Goal: Task Accomplishment & Management: Manage account settings

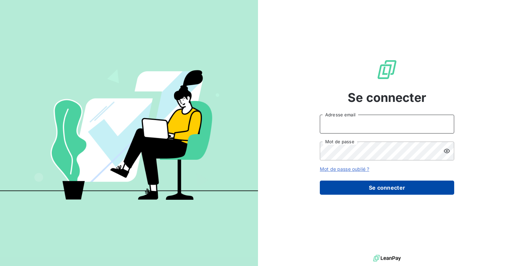
type input "[EMAIL_ADDRESS][DOMAIN_NAME]"
click at [381, 189] on button "Se connecter" at bounding box center [387, 188] width 134 height 14
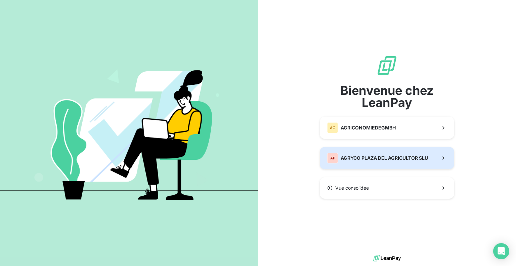
click at [363, 157] on span "AGRYCO PLAZA DEL AGRICULTOR SLU" at bounding box center [384, 158] width 87 height 7
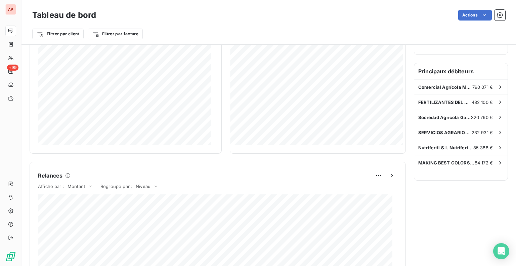
scroll to position [104, 0]
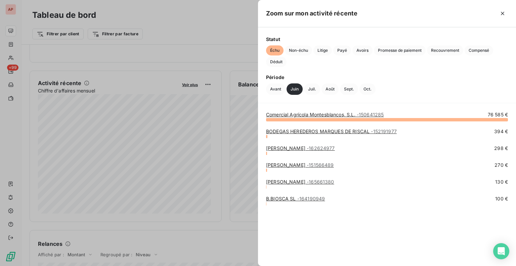
click at [174, 53] on div at bounding box center [258, 133] width 516 height 266
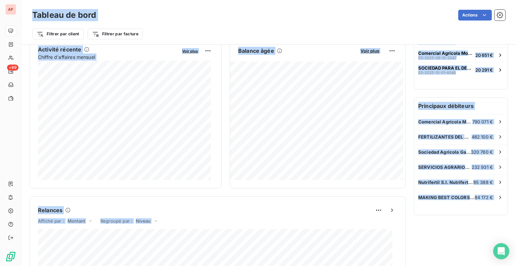
scroll to position [90, 0]
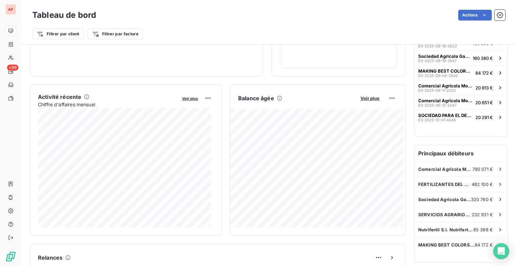
click at [225, 177] on div "Activité récente Chiffre d'affaires mensuel Voir plus 175 412,42 € Échu 16 709,…" at bounding box center [218, 159] width 376 height 151
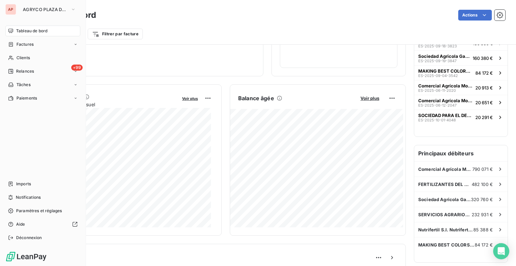
click at [16, 10] on div "AP AGRYCO PLAZA DEL AGRICULTOR SLU" at bounding box center [42, 9] width 75 height 11
click at [69, 11] on button "AGRYCO PLAZA DEL AGRICULTOR SLU" at bounding box center [49, 9] width 61 height 11
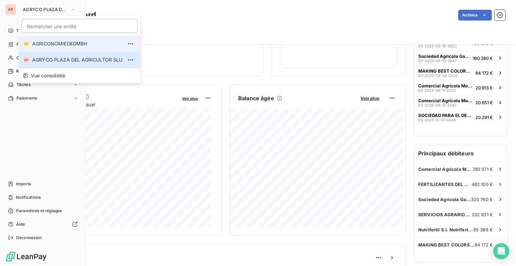
click at [67, 49] on li "AG AGRICONOMIEDEGMBH" at bounding box center [79, 44] width 121 height 16
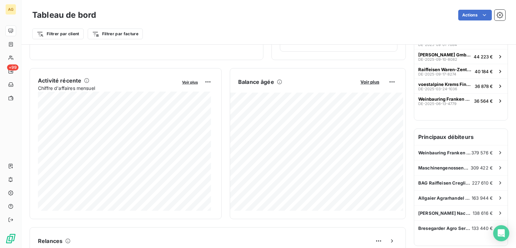
scroll to position [0, 0]
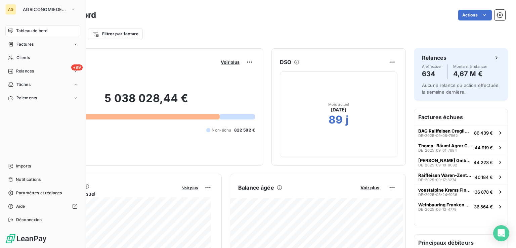
click at [11, 6] on div "AG" at bounding box center [10, 9] width 11 height 11
click at [55, 11] on span "AGRICONOMIEDEGMBH" at bounding box center [45, 9] width 45 height 5
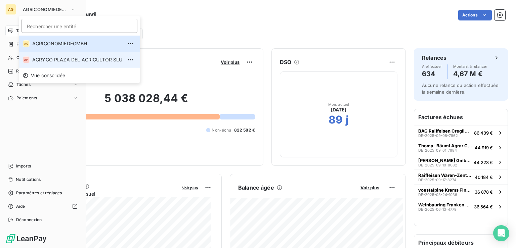
click at [79, 60] on span "AGRYCO PLAZA DEL AGRICULTOR SLU" at bounding box center [77, 59] width 90 height 7
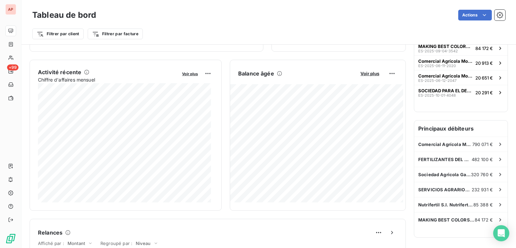
scroll to position [114, 0]
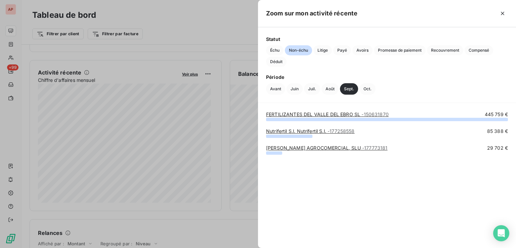
click at [348, 115] on link "FERTILIZANTES DEL [GEOGRAPHIC_DATA] SL - 150631870" at bounding box center [327, 115] width 123 height 6
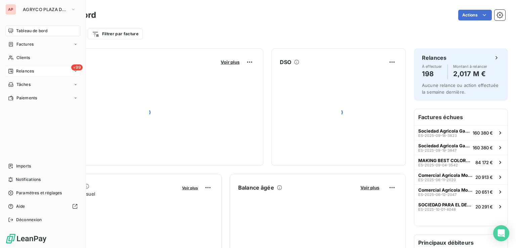
click at [19, 72] on span "Relances" at bounding box center [25, 71] width 18 height 6
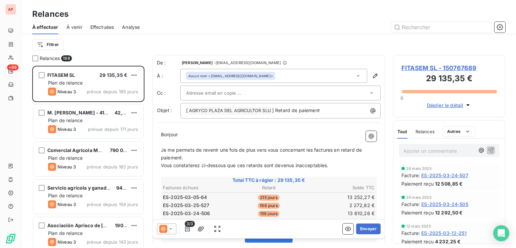
scroll to position [28, 0]
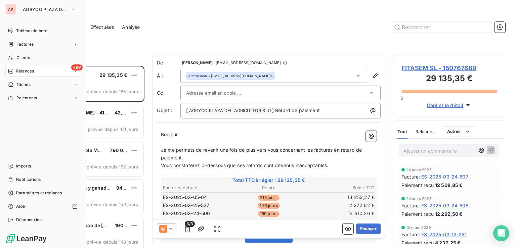
click at [25, 72] on span "Relances" at bounding box center [25, 71] width 18 height 6
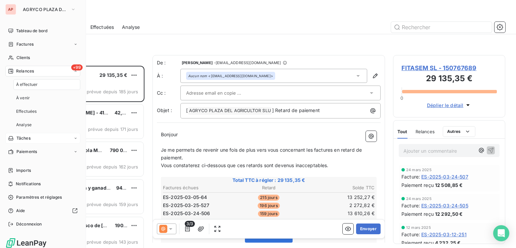
click at [40, 142] on div "Tâches" at bounding box center [42, 138] width 75 height 11
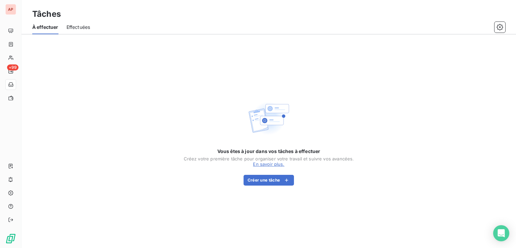
click at [109, 111] on div "Vous êtes à jour dans vos tâches à effectuer Créez votre première tâche pour or…" at bounding box center [269, 142] width 495 height 214
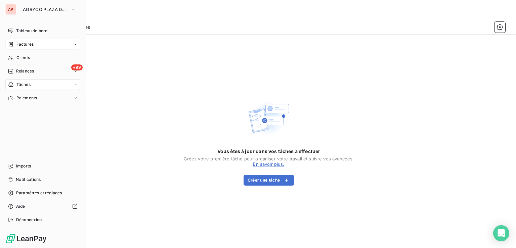
click at [37, 46] on div "Factures" at bounding box center [42, 44] width 75 height 11
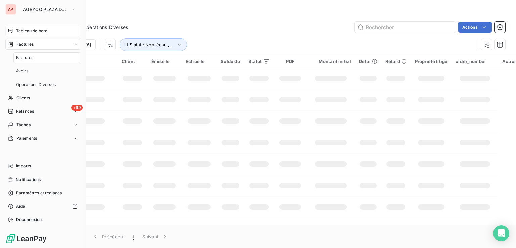
click at [40, 32] on span "Tableau de bord" at bounding box center [31, 31] width 31 height 6
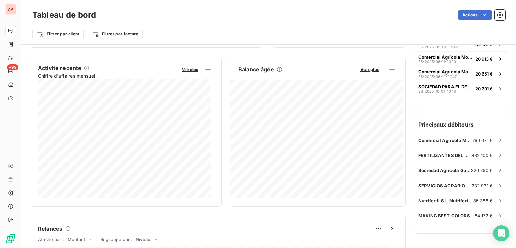
scroll to position [129, 0]
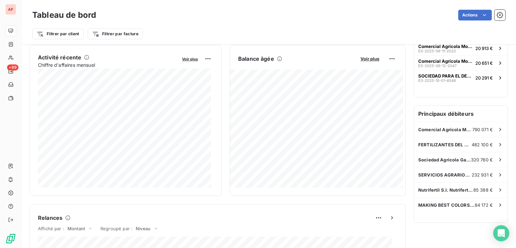
click at [226, 136] on div "Activité récente Chiffre d'affaires mensuel Voir plus 316 215,56 € Échu 204 200…" at bounding box center [218, 120] width 376 height 151
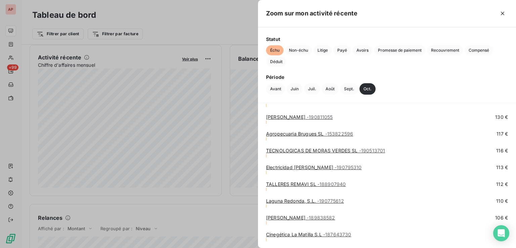
scroll to position [688, 0]
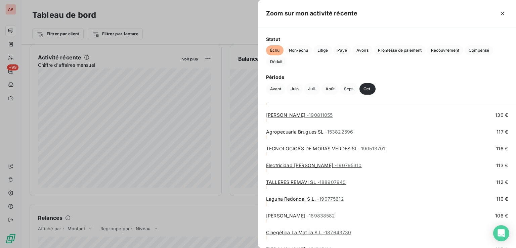
click at [340, 149] on link "TECNOLOGICAS DE MORAS VERDES SL - 190513701" at bounding box center [325, 149] width 119 height 6
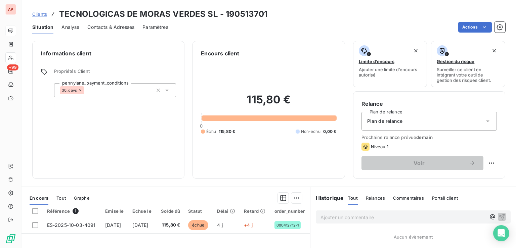
scroll to position [77, 0]
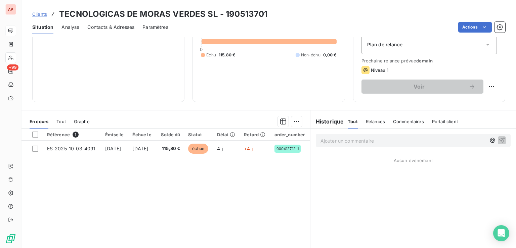
click at [185, 90] on div "Informations client Propriétés Client pennylane_payment_conditions 30_days Enco…" at bounding box center [269, 33] width 495 height 138
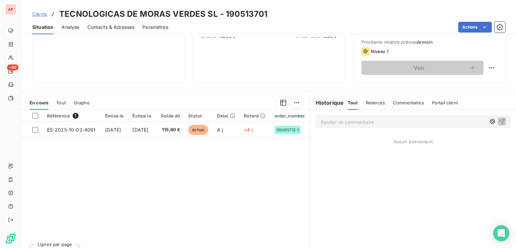
scroll to position [0, 0]
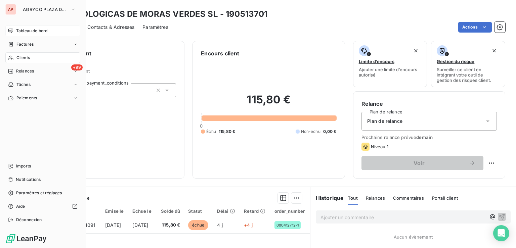
click at [35, 32] on span "Tableau de bord" at bounding box center [31, 31] width 31 height 6
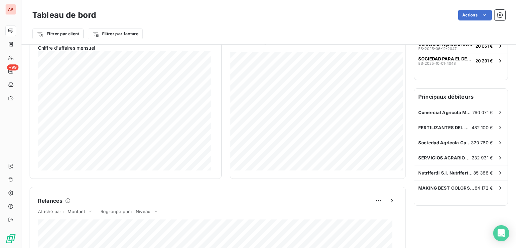
scroll to position [49, 0]
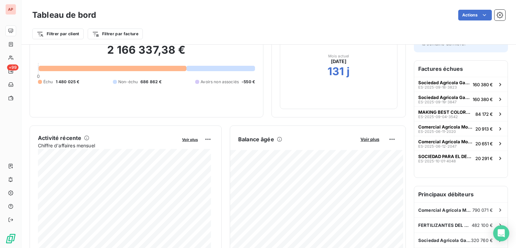
click at [156, 68] on div at bounding box center [113, 68] width 148 height 5
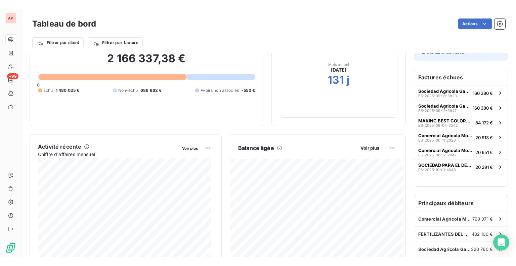
scroll to position [0, 0]
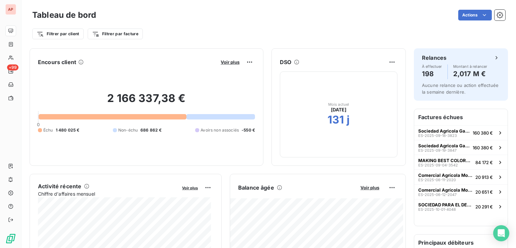
click at [216, 27] on div "Filtrer par client Filtrer par facture" at bounding box center [268, 31] width 473 height 18
click at [498, 19] on button "button" at bounding box center [500, 15] width 11 height 11
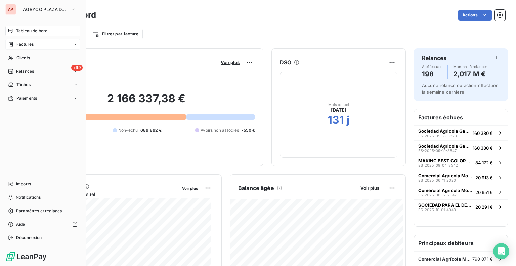
click at [45, 44] on div "Factures" at bounding box center [42, 44] width 75 height 11
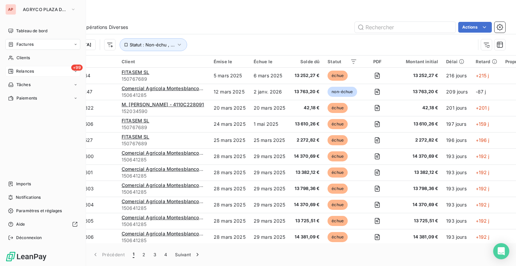
click at [26, 72] on span "Relances" at bounding box center [25, 71] width 18 height 6
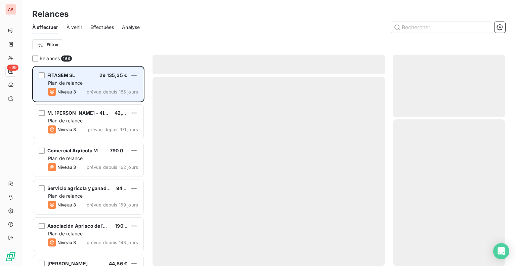
scroll to position [195, 107]
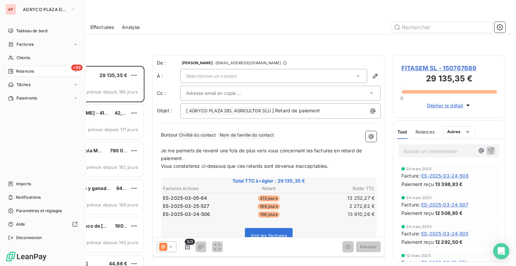
click at [30, 70] on span "Relances" at bounding box center [25, 71] width 18 height 6
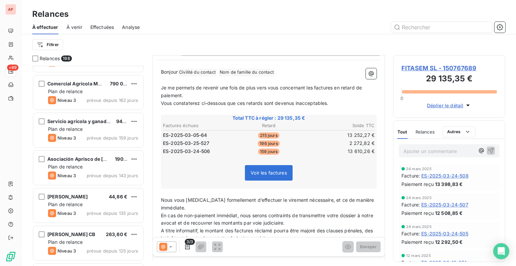
scroll to position [117, 0]
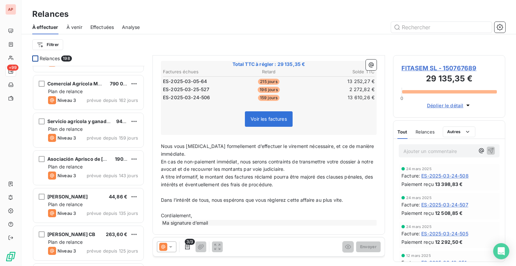
click at [34, 59] on div at bounding box center [35, 58] width 6 height 6
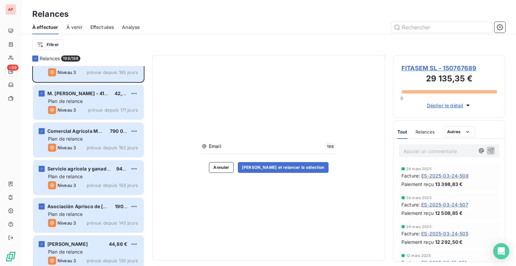
scroll to position [0, 0]
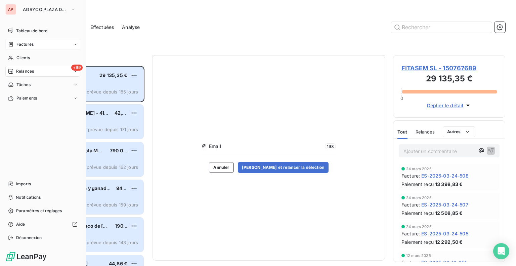
click at [45, 43] on div "Factures" at bounding box center [42, 44] width 75 height 11
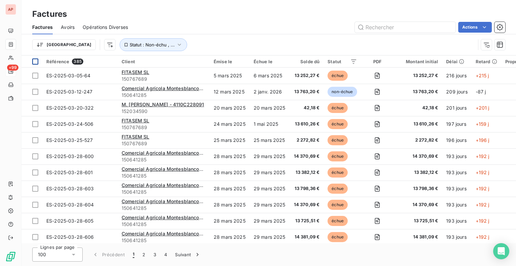
click at [38, 61] on div at bounding box center [35, 61] width 6 height 6
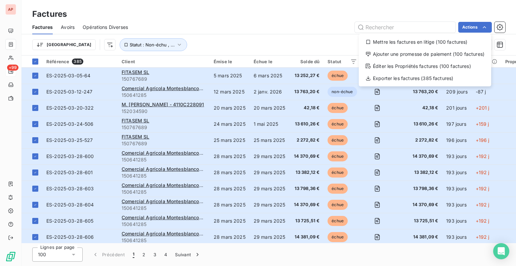
click at [239, 25] on html "AP +99 Factures Factures Avoirs Opérations Diverses Actions Mettre les factures…" at bounding box center [258, 133] width 516 height 266
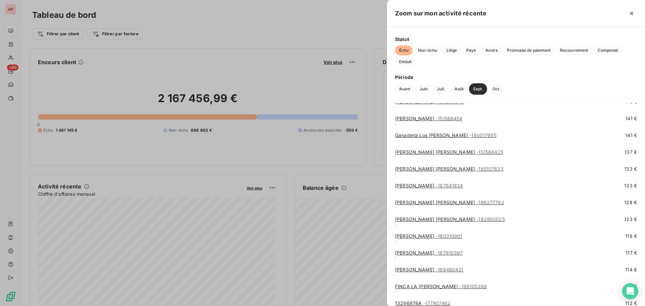
scroll to position [975, 0]
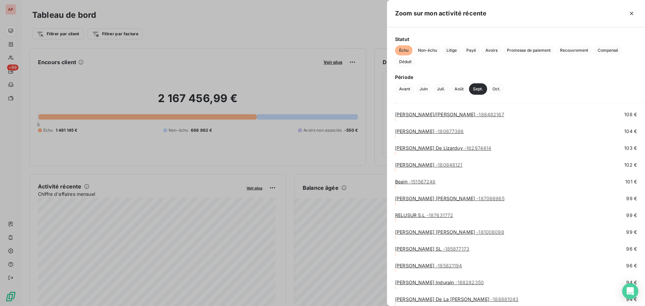
click at [435, 166] on link "[PERSON_NAME] - 180848121" at bounding box center [429, 165] width 68 height 6
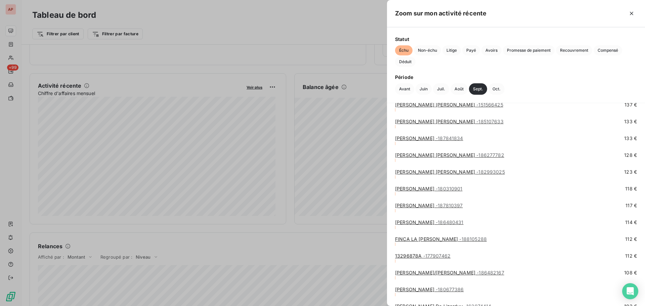
scroll to position [908, 0]
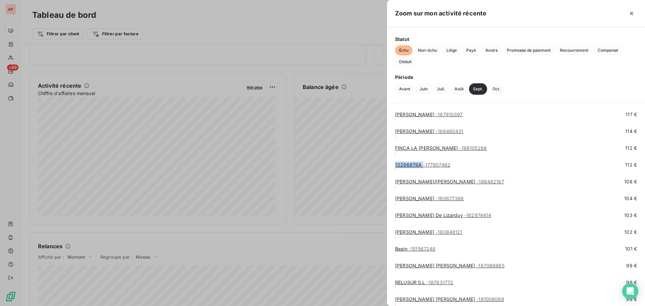
click at [409, 165] on link "13296878A - 177907462" at bounding box center [422, 165] width 55 height 6
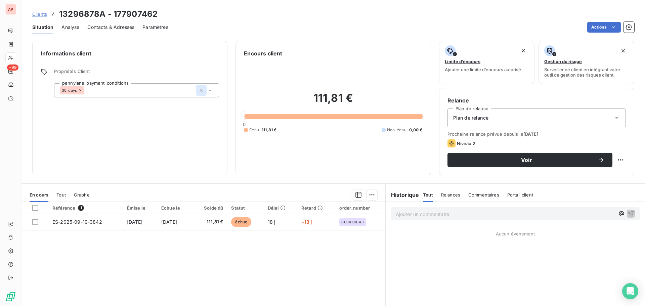
click at [199, 92] on icon "button" at bounding box center [201, 90] width 7 height 7
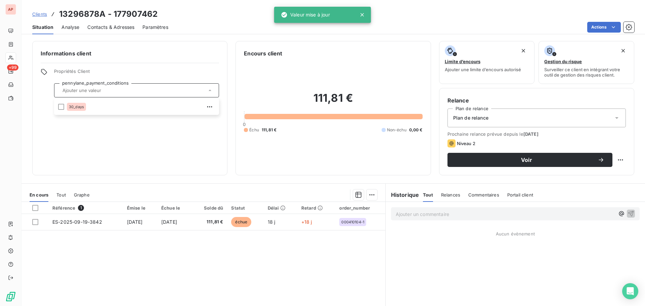
click at [366, 14] on div at bounding box center [363, 14] width 9 height 7
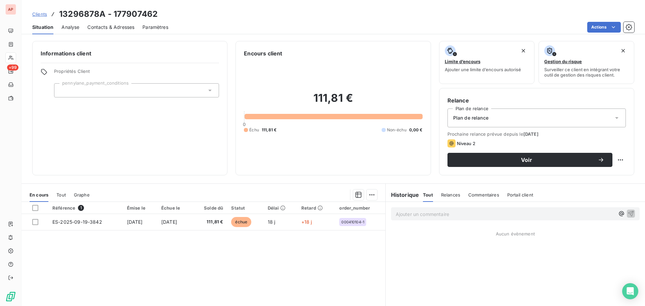
click at [416, 16] on div "Clients 13296878A - 177907462" at bounding box center [334, 14] width 624 height 12
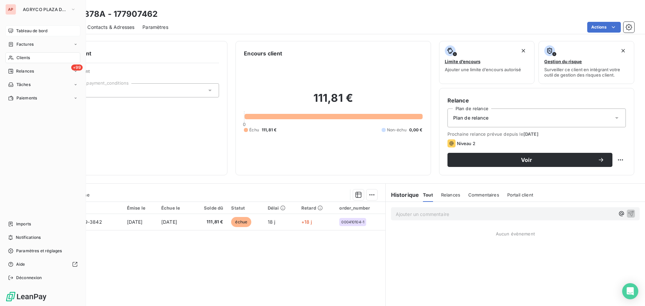
click at [13, 34] on div "Tableau de bord" at bounding box center [42, 31] width 75 height 11
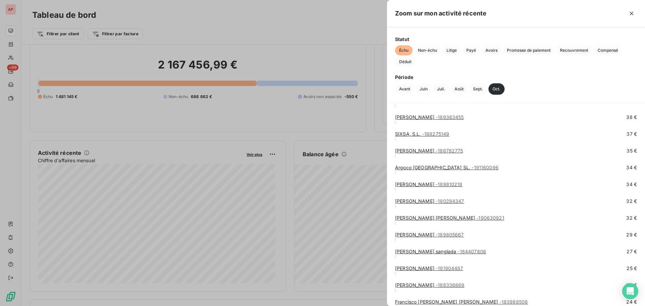
scroll to position [1445, 0]
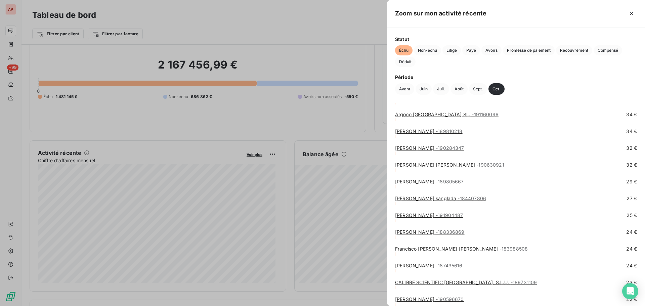
click at [139, 168] on div at bounding box center [322, 153] width 645 height 306
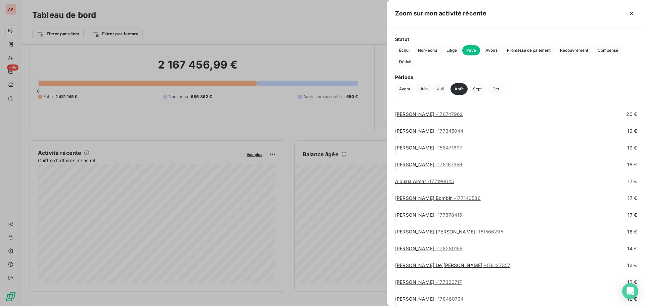
scroll to position [6477, 0]
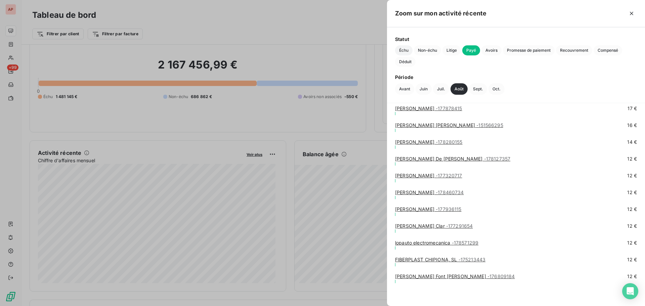
click at [402, 52] on span "Échu" at bounding box center [403, 50] width 17 height 10
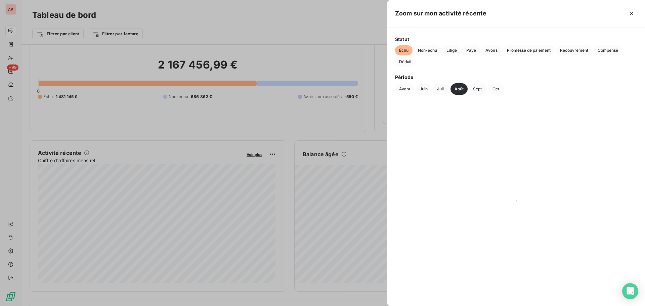
scroll to position [0, 0]
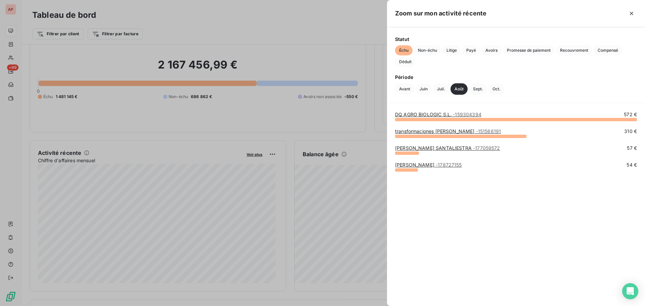
click at [441, 114] on link "DQ AGRO BIOLOGIC S.L. - 159304394" at bounding box center [438, 115] width 86 height 6
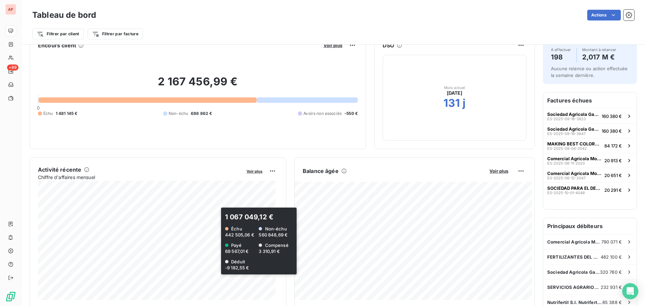
scroll to position [34, 0]
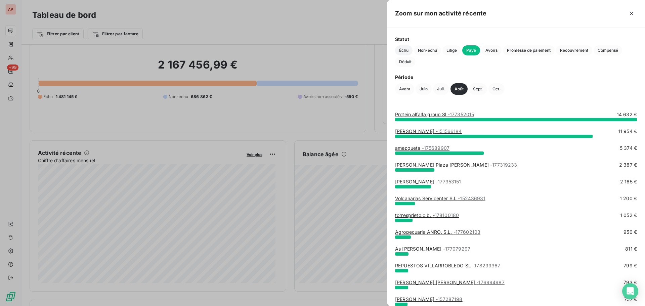
click at [405, 51] on span "Échu" at bounding box center [403, 50] width 17 height 10
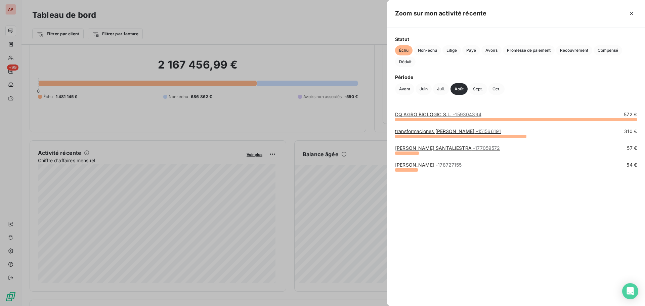
click at [445, 129] on link "transformaciones cuesta c.b - 151566191" at bounding box center [448, 131] width 106 height 6
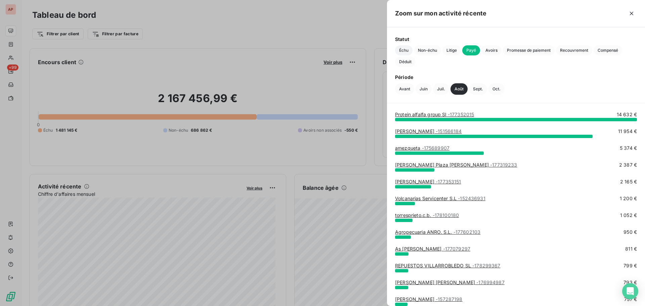
click at [406, 50] on span "Échu" at bounding box center [403, 50] width 17 height 10
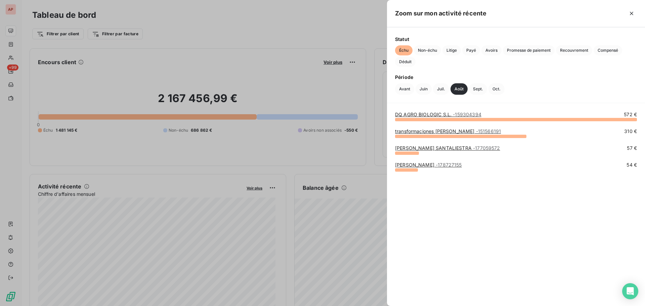
click at [461, 150] on link "LUIS O. DOMINGUEZ SANTALIESTRA - 177059572" at bounding box center [447, 148] width 105 height 6
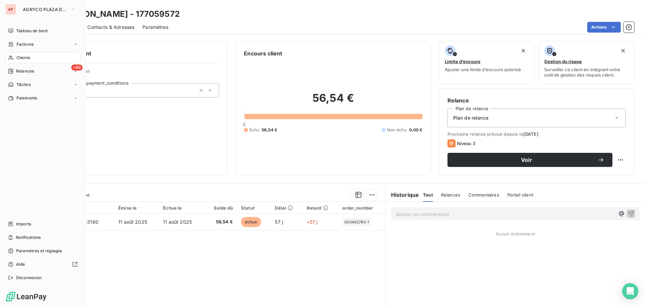
click at [32, 58] on div "Clients" at bounding box center [42, 57] width 75 height 11
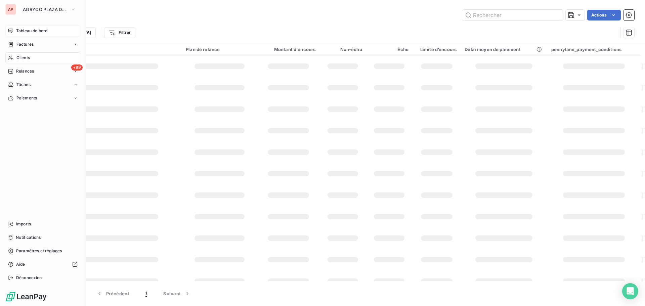
click at [34, 31] on span "Tableau de bord" at bounding box center [31, 31] width 31 height 6
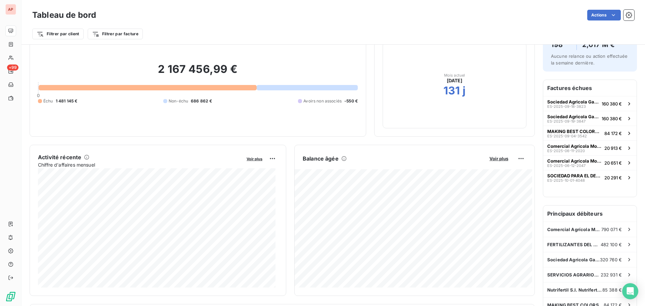
scroll to position [135, 0]
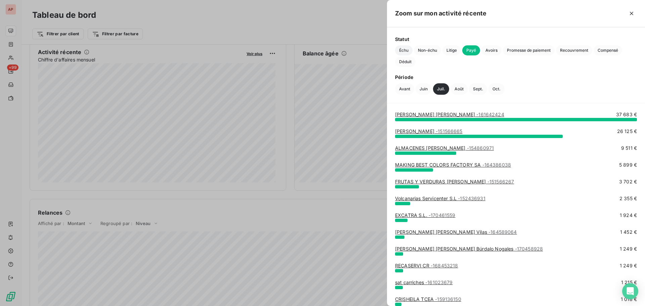
click at [403, 49] on span "Échu" at bounding box center [403, 50] width 17 height 10
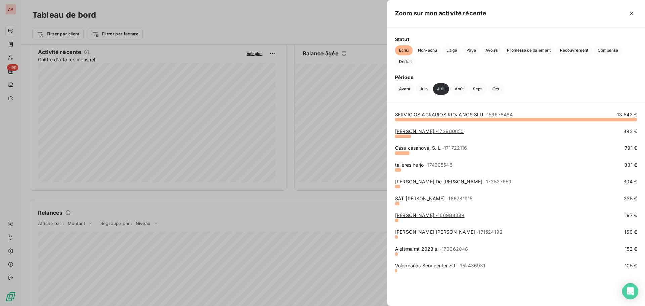
click at [428, 133] on link "Alfonso Artigas - 173960650" at bounding box center [429, 131] width 69 height 6
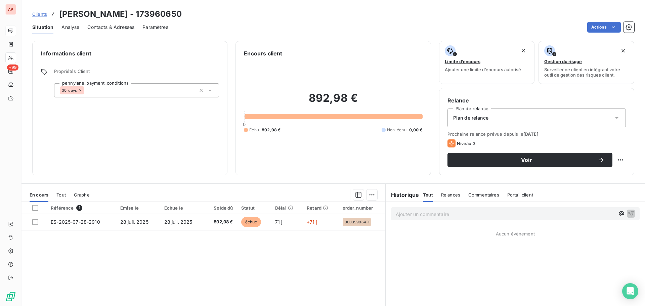
click at [123, 135] on div "Informations client Propriétés Client pennylane_payment_conditions 30_days" at bounding box center [129, 108] width 195 height 134
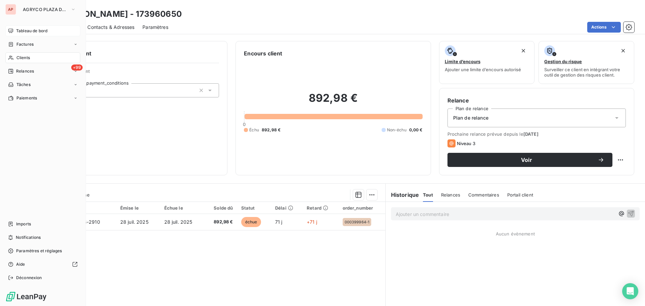
click at [34, 33] on span "Tableau de bord" at bounding box center [31, 31] width 31 height 6
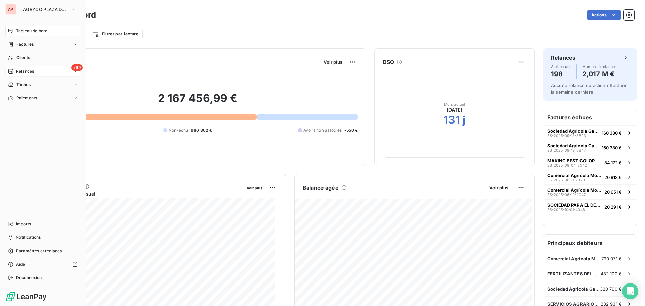
click at [17, 73] on span "Relances" at bounding box center [25, 71] width 18 height 6
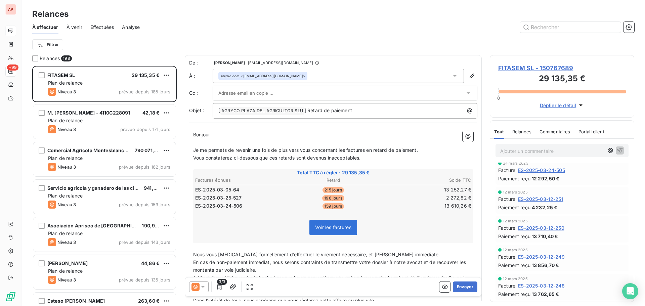
click at [576, 105] on span "Déplier le détail" at bounding box center [558, 105] width 37 height 7
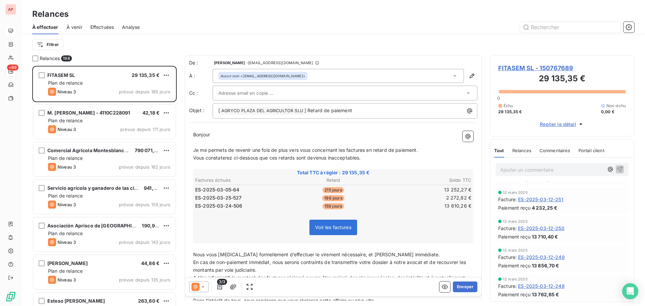
scroll to position [82, 0]
click at [513, 152] on span "Relances" at bounding box center [522, 150] width 19 height 5
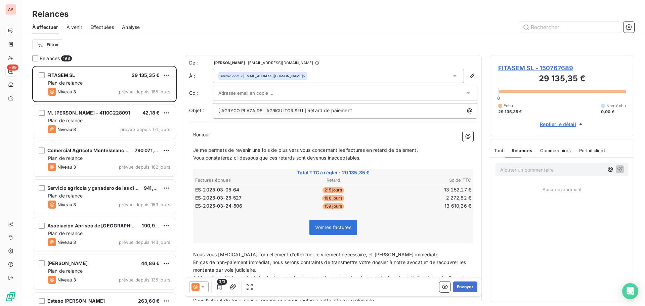
scroll to position [0, 0]
click at [565, 152] on span "Commentaires" at bounding box center [556, 150] width 31 height 5
click at [499, 152] on span "Tout" at bounding box center [498, 150] width 9 height 5
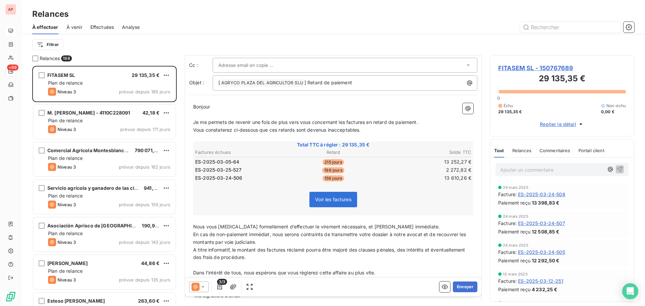
scroll to position [63, 0]
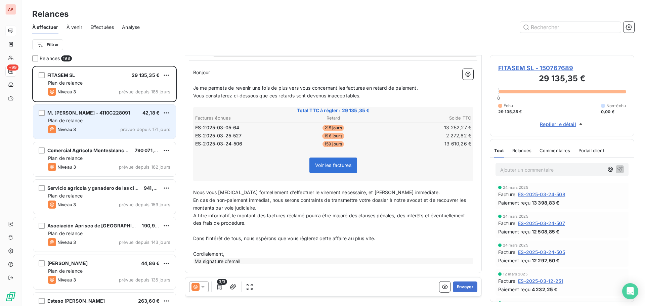
click at [87, 124] on div "M. Francisco Pérez Armero - 4110C228091 42,18 € Plan de relance Niveau 3 prévue…" at bounding box center [104, 122] width 143 height 34
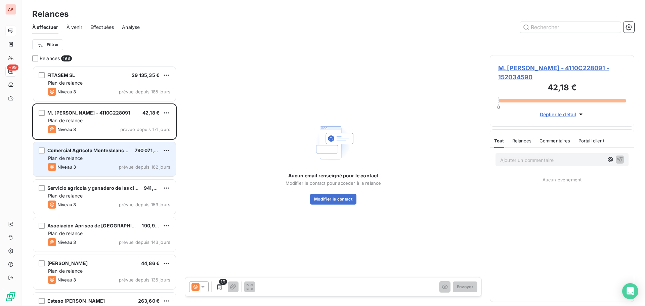
click at [95, 163] on div "Niveau 3 prévue depuis 162 jours" at bounding box center [109, 167] width 122 height 8
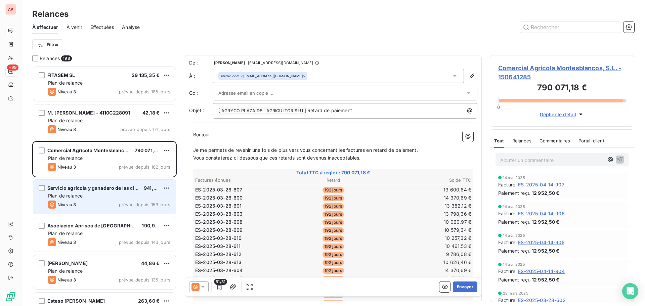
click at [102, 201] on div "Niveau 3 prévue depuis 159 jours" at bounding box center [109, 205] width 122 height 8
